Goal: Information Seeking & Learning: Understand process/instructions

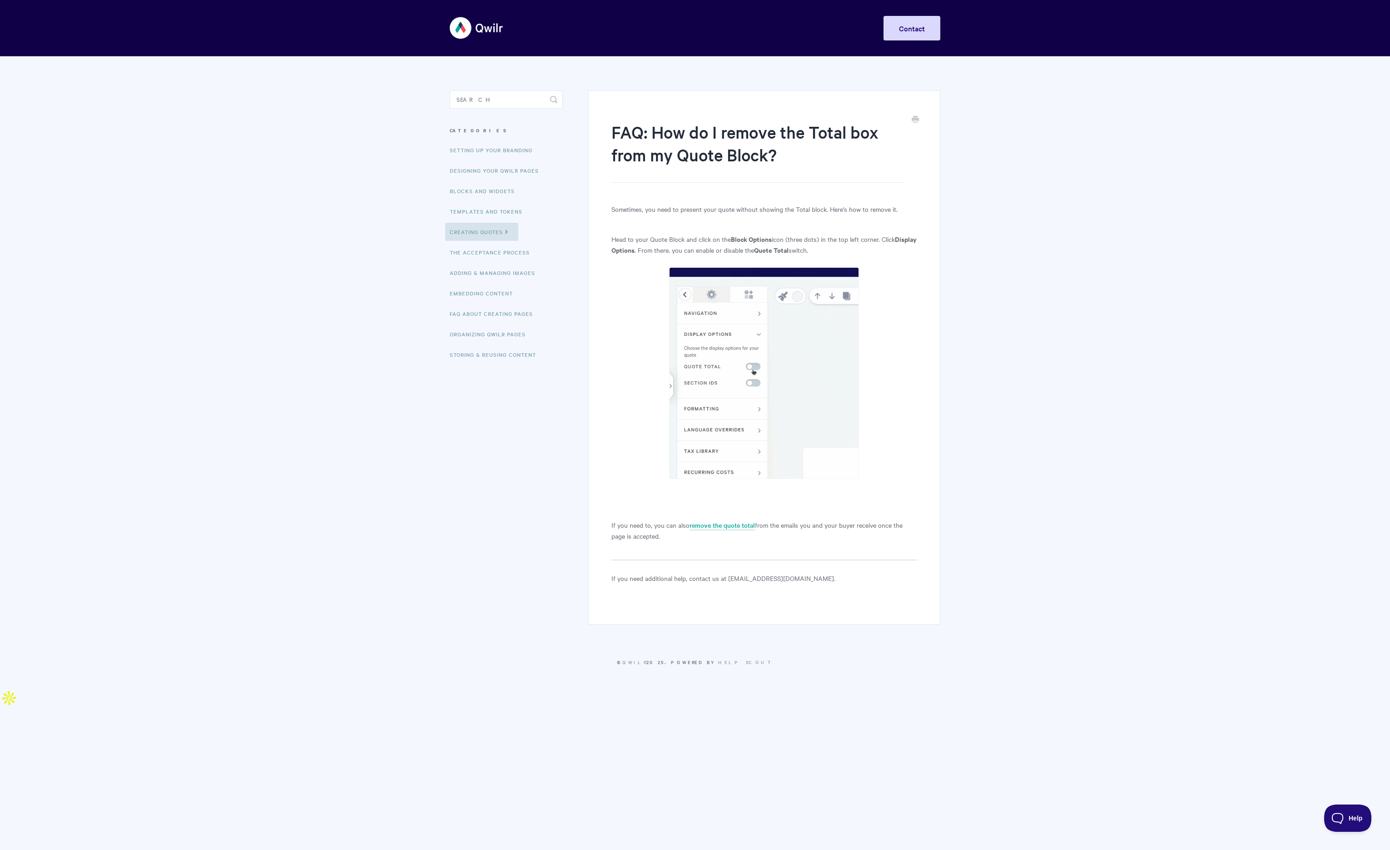
click at [494, 473] on div "FAQ: How do I remove the Total box from my Quote Block? Sometimes, you need to …" at bounding box center [695, 345] width 491 height 579
click at [466, 232] on link "Creating Quotes" at bounding box center [481, 232] width 73 height 18
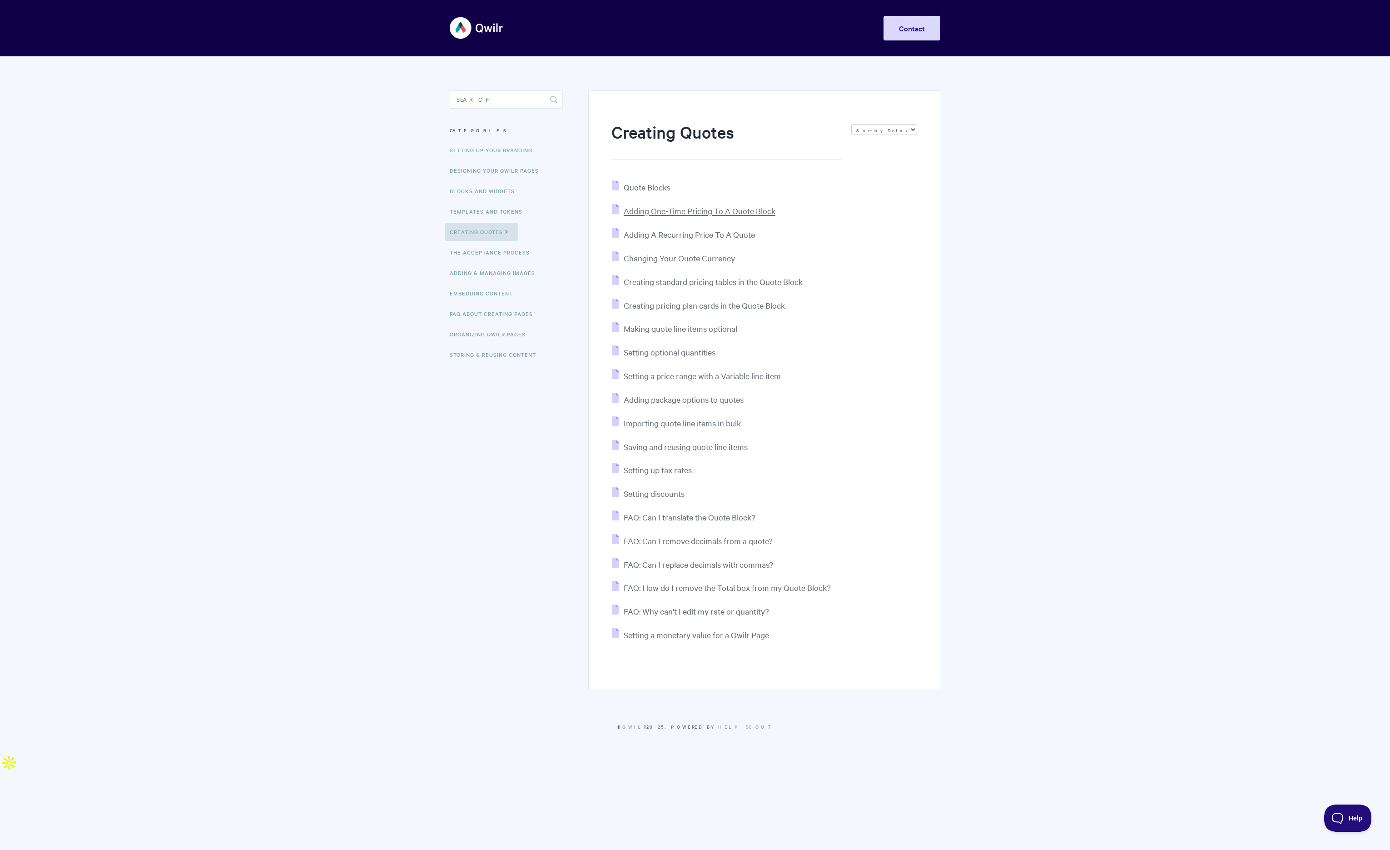
click at [738, 215] on span "Adding One-Time Pricing To A Quote Block" at bounding box center [700, 210] width 152 height 10
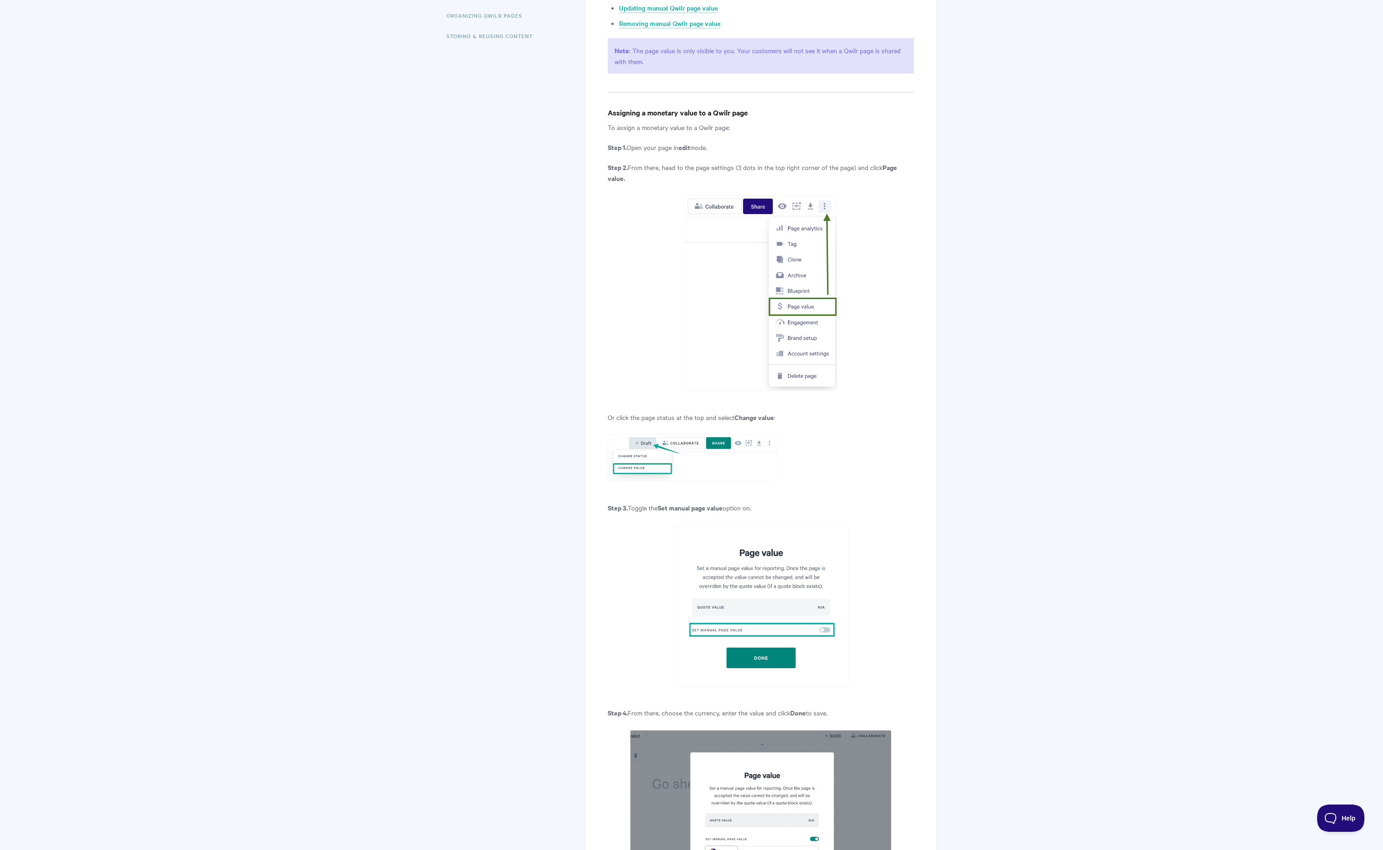
scroll to position [414, 0]
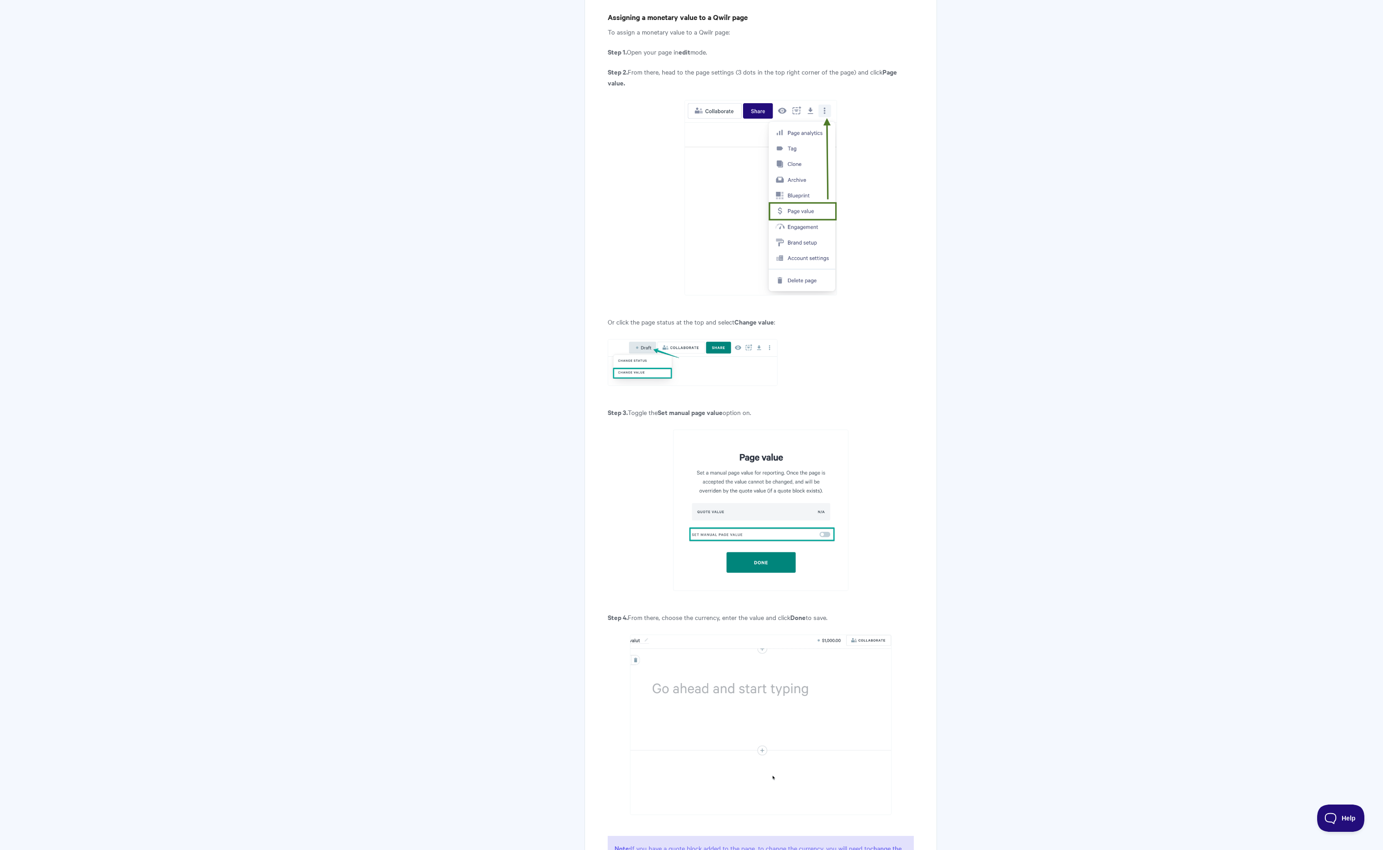
click at [403, 430] on body "Toggle Navigation Home Getting Started Creating & Editing Pages Sharing & Analy…" at bounding box center [691, 643] width 1383 height 2114
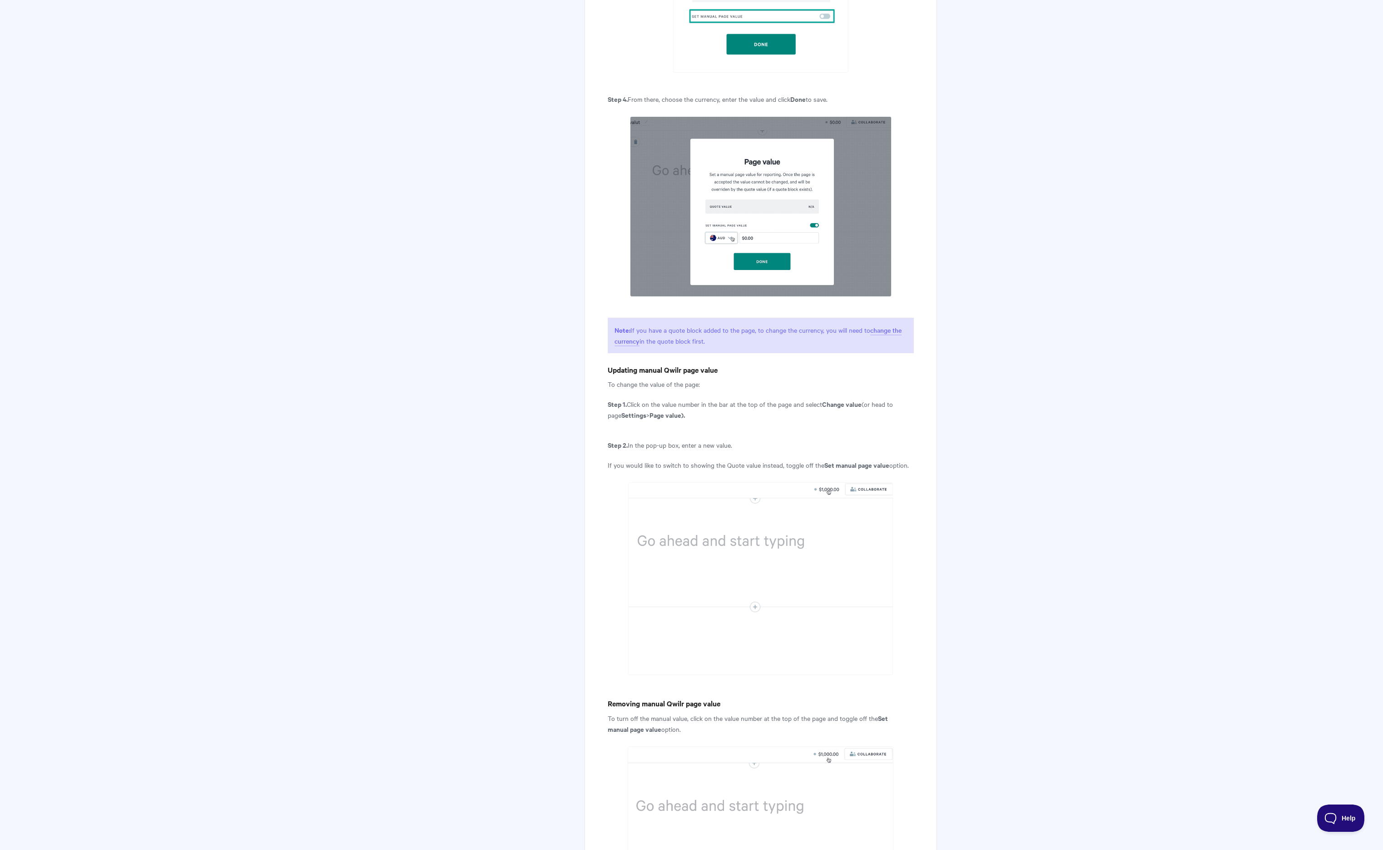
scroll to position [933, 0]
